Goal: Task Accomplishment & Management: Use online tool/utility

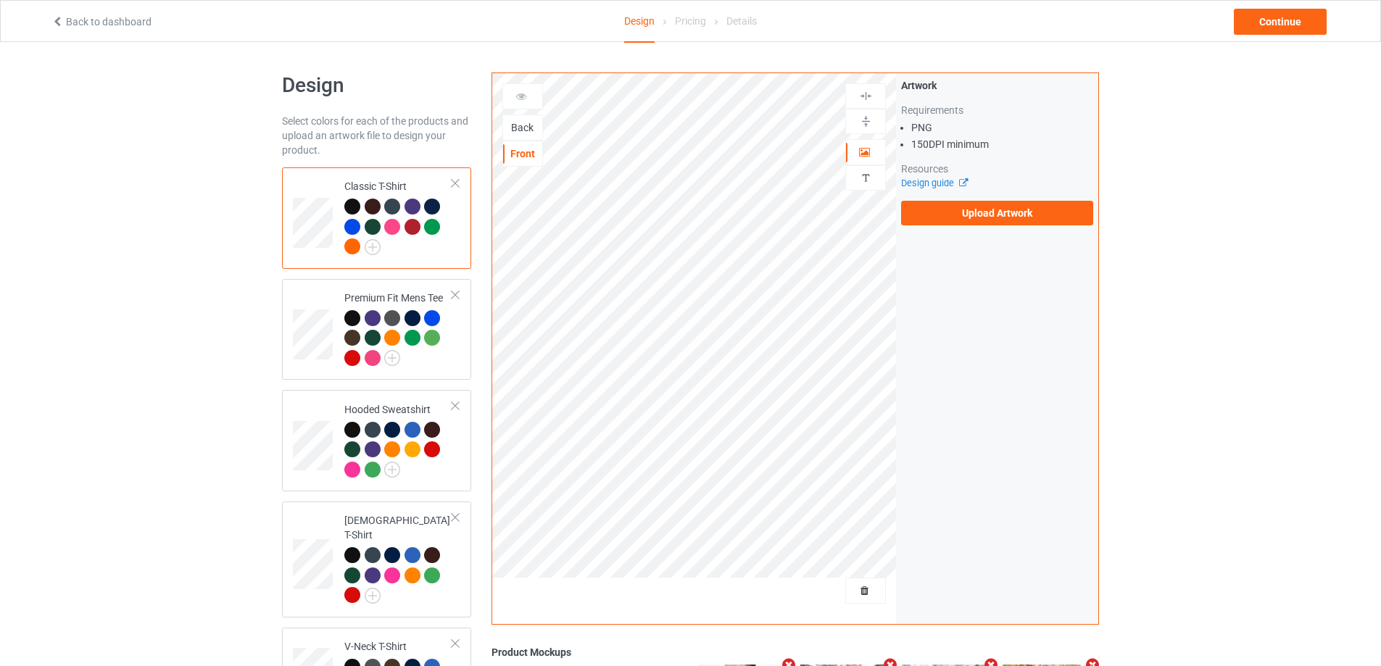
click at [525, 123] on div "Back" at bounding box center [522, 127] width 39 height 15
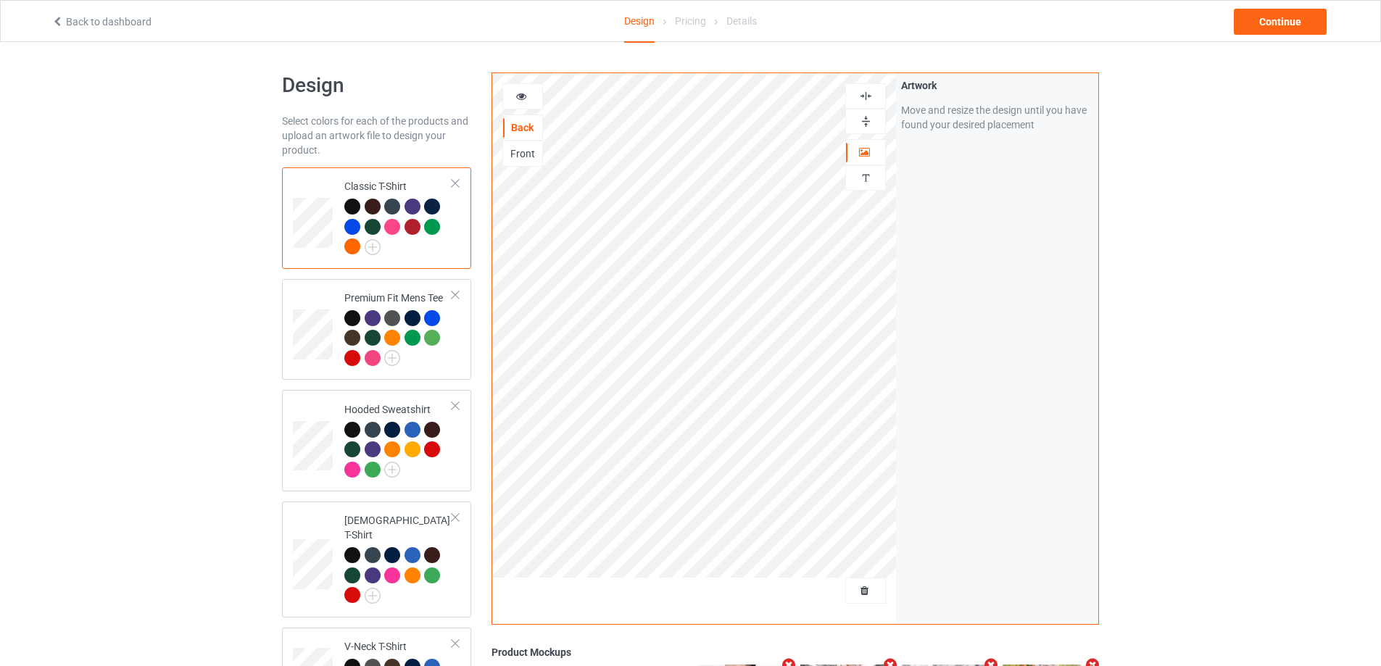
click at [122, 20] on link "Back to dashboard" at bounding box center [101, 22] width 100 height 12
